Goal: Navigation & Orientation: Find specific page/section

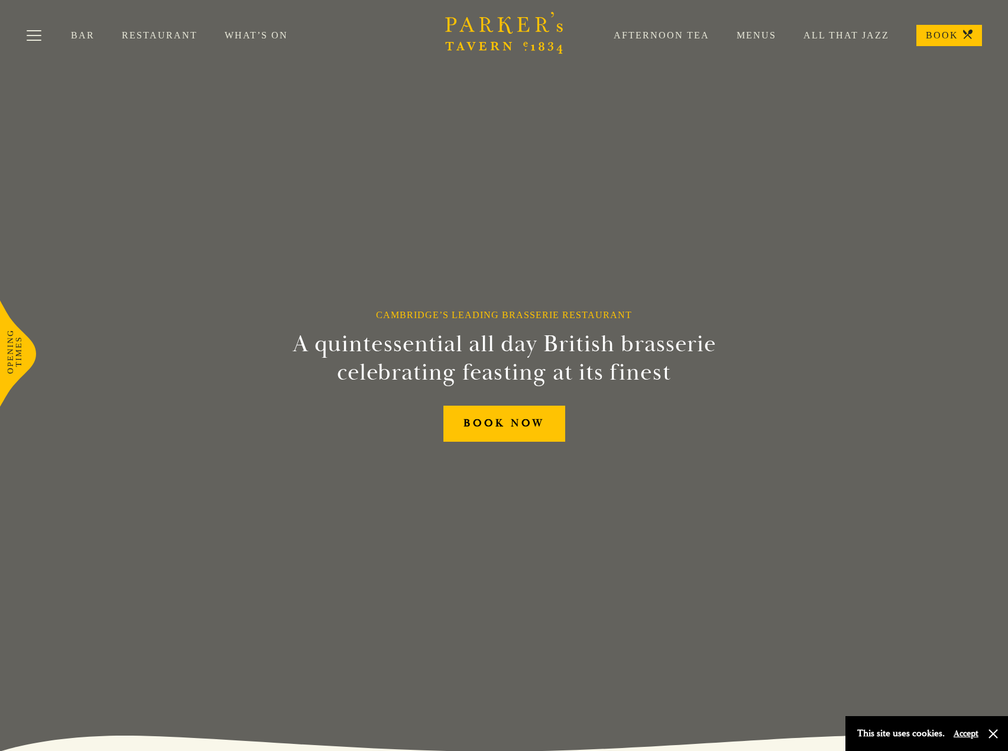
click at [160, 34] on link "Restaurant" at bounding box center [173, 36] width 103 height 12
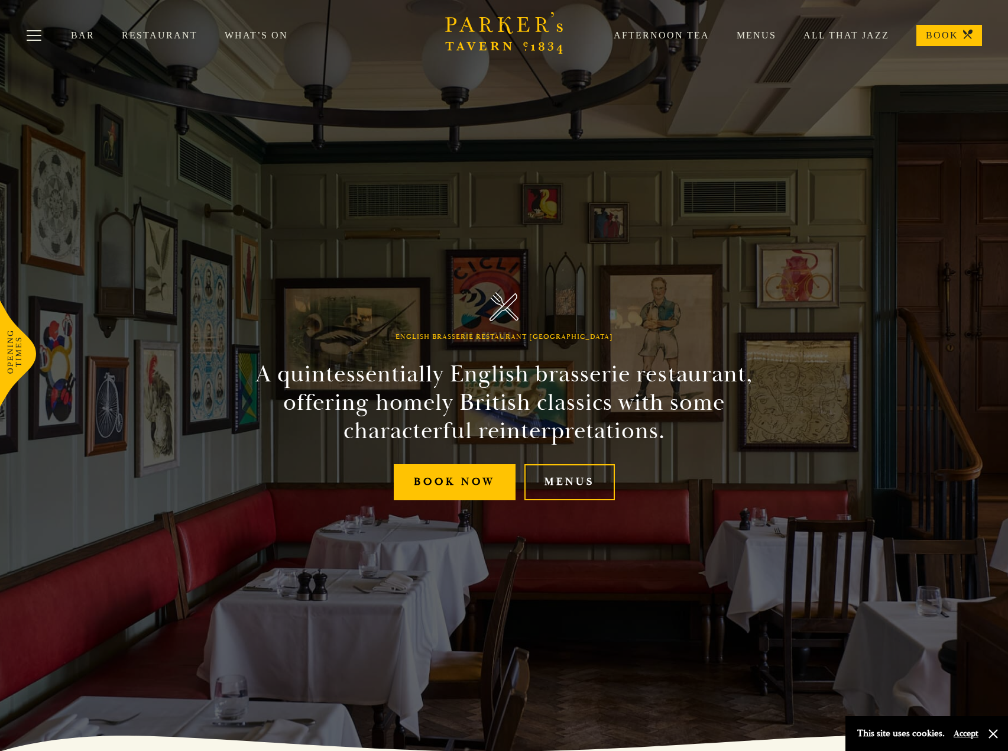
click at [758, 36] on link "Menus" at bounding box center [742, 36] width 67 height 12
